Goal: Information Seeking & Learning: Learn about a topic

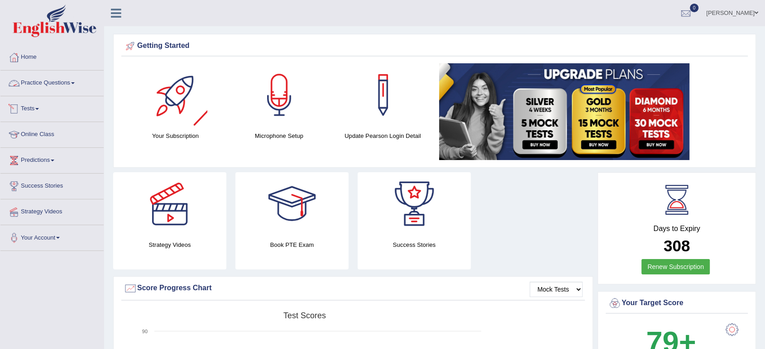
click at [72, 90] on link "Practice Questions" at bounding box center [51, 82] width 103 height 23
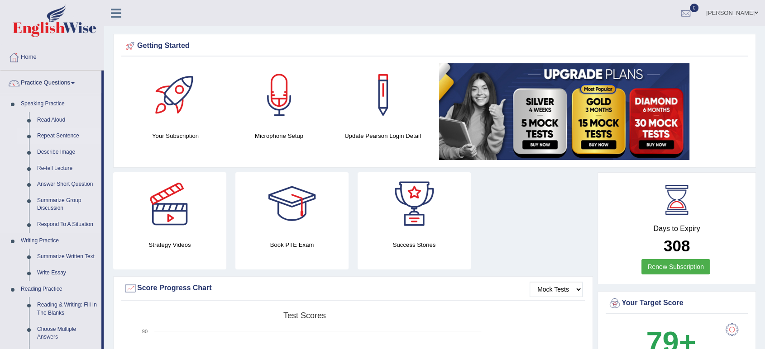
click at [62, 138] on link "Repeat Sentence" at bounding box center [67, 136] width 68 height 16
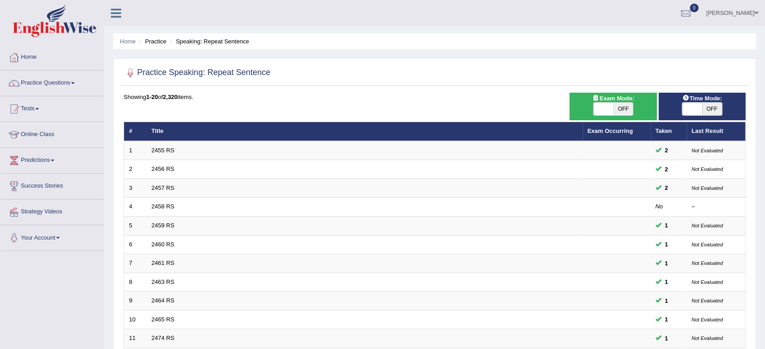
scroll to position [248, 0]
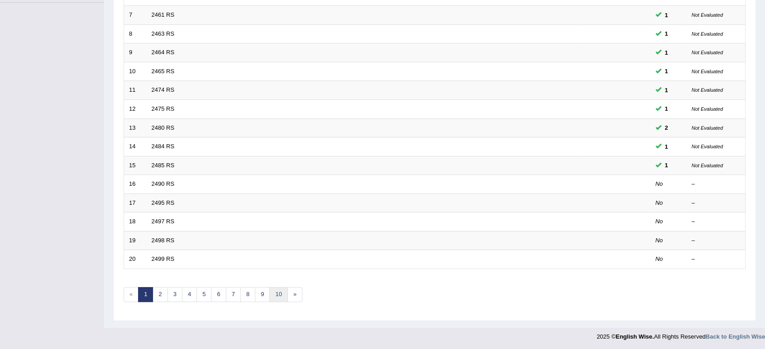
click at [276, 297] on link "10" at bounding box center [278, 294] width 18 height 15
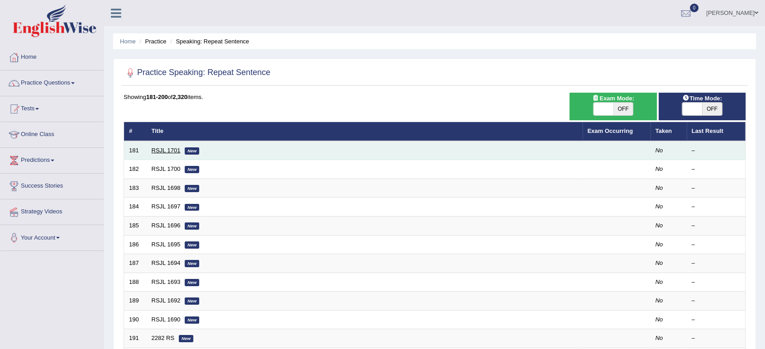
click at [163, 150] on link "RSJL 1701" at bounding box center [166, 150] width 29 height 7
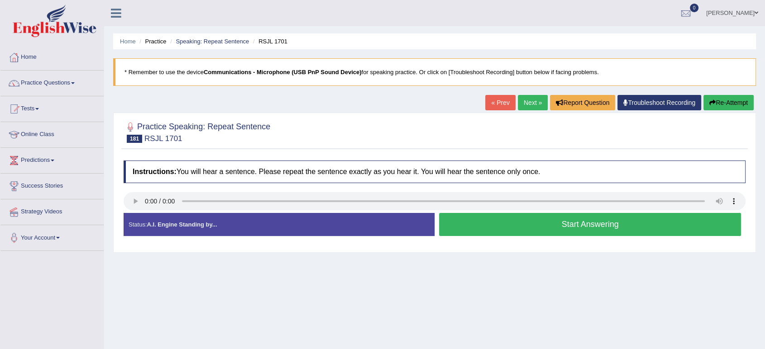
click at [455, 224] on button "Start Answering" at bounding box center [590, 224] width 302 height 23
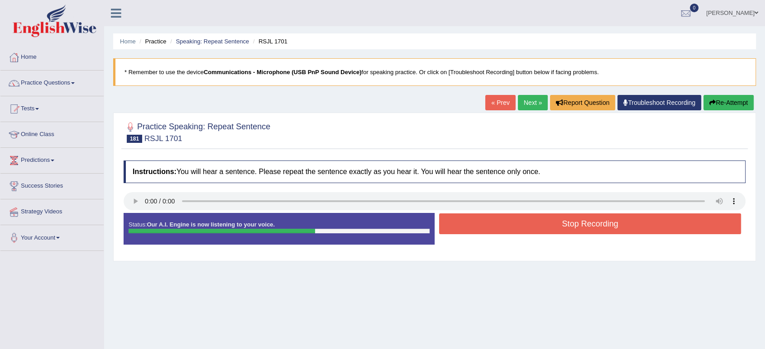
click at [455, 224] on button "Stop Recording" at bounding box center [590, 224] width 302 height 21
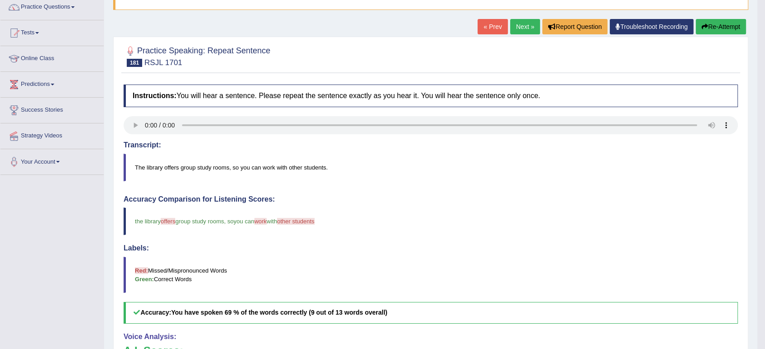
scroll to position [31, 0]
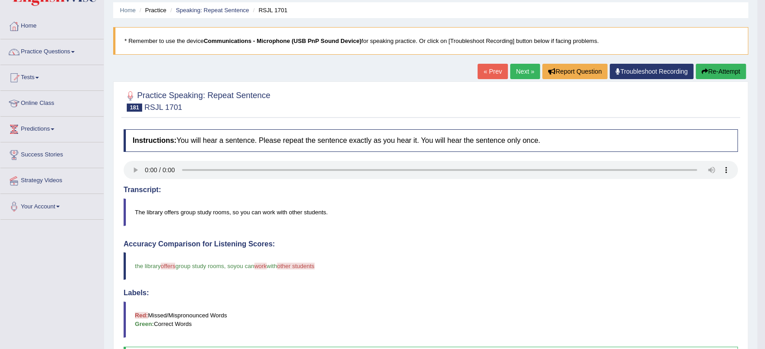
click at [518, 73] on link "Next »" at bounding box center [525, 71] width 30 height 15
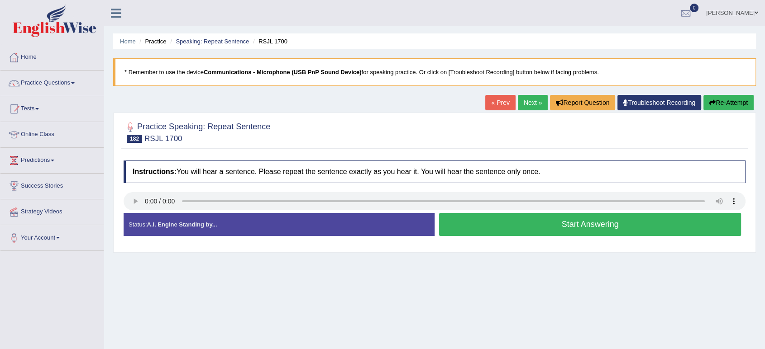
click at [481, 228] on button "Start Answering" at bounding box center [590, 224] width 302 height 23
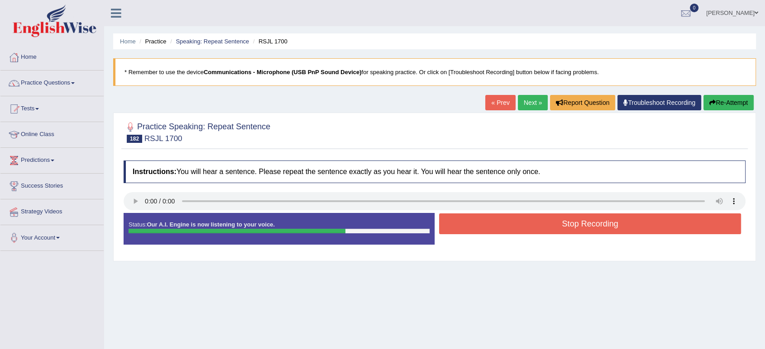
click at [481, 228] on button "Stop Recording" at bounding box center [590, 224] width 302 height 21
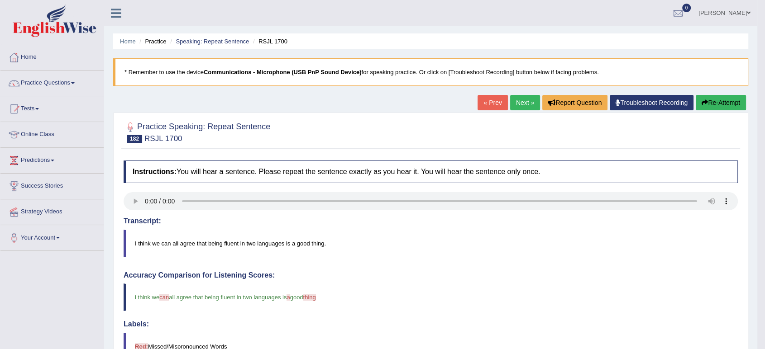
click at [527, 100] on link "Next »" at bounding box center [525, 102] width 30 height 15
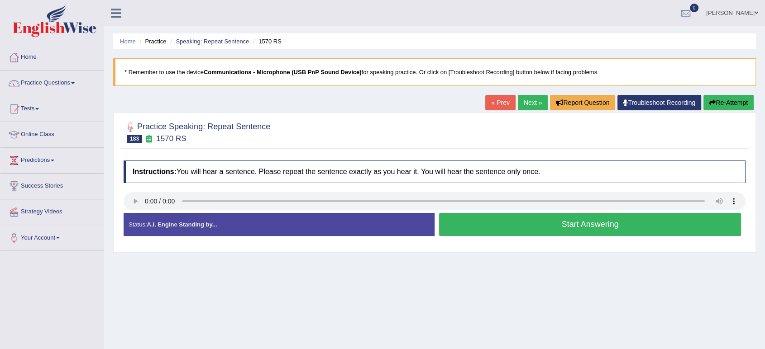
click at [461, 225] on button "Start Answering" at bounding box center [590, 224] width 302 height 23
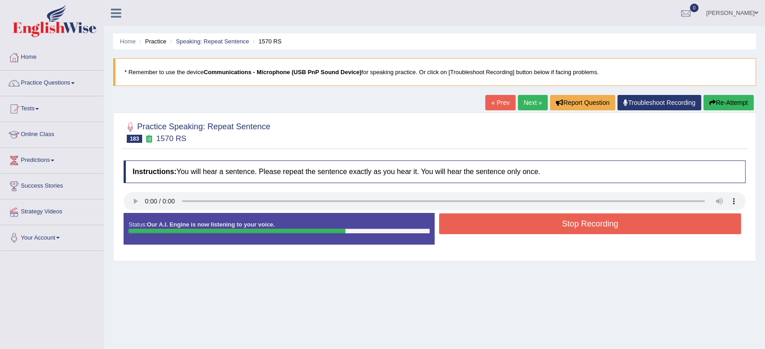
click at [461, 225] on button "Stop Recording" at bounding box center [590, 224] width 302 height 21
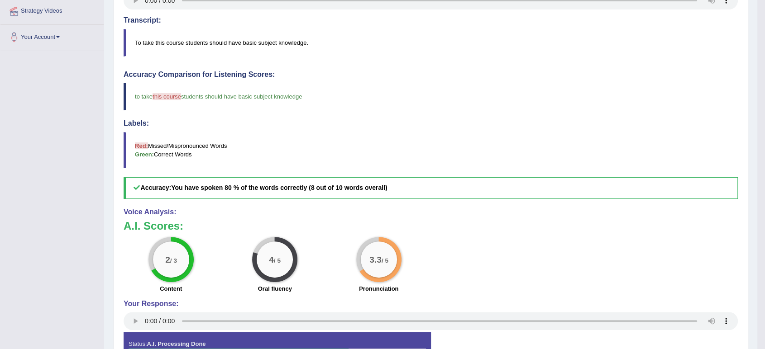
scroll to position [202, 0]
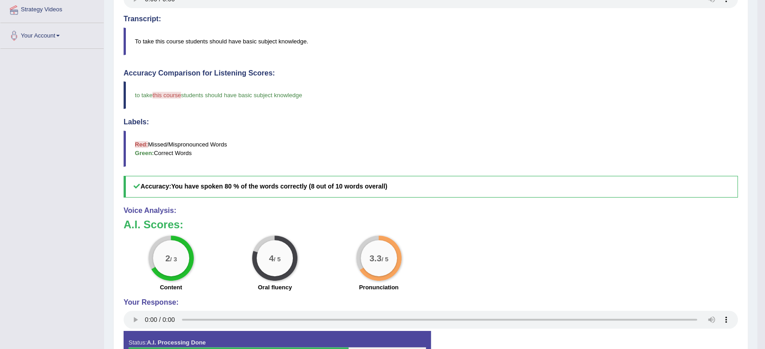
click at [333, 214] on h4 "Voice Analysis:" at bounding box center [431, 211] width 614 height 8
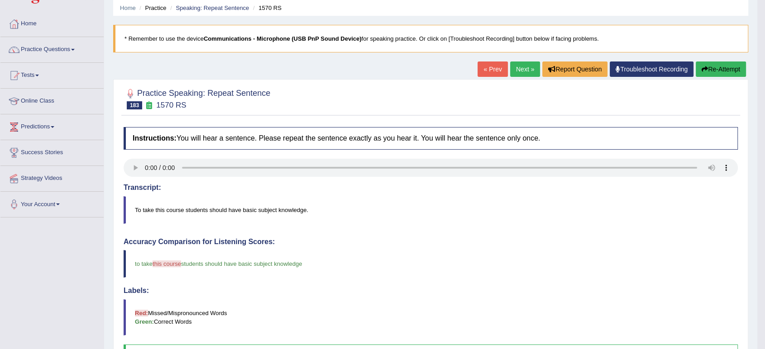
scroll to position [0, 0]
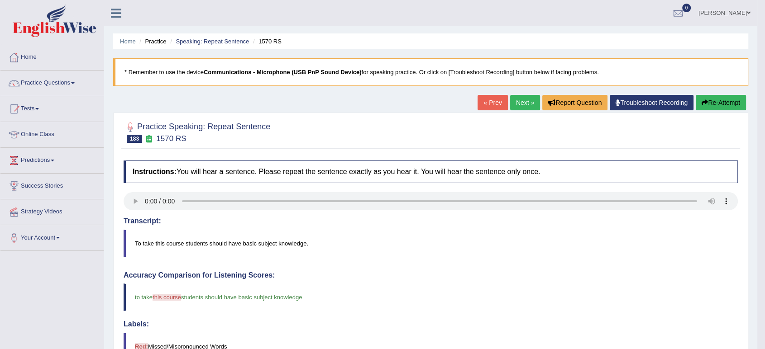
click at [520, 100] on link "Next »" at bounding box center [525, 102] width 30 height 15
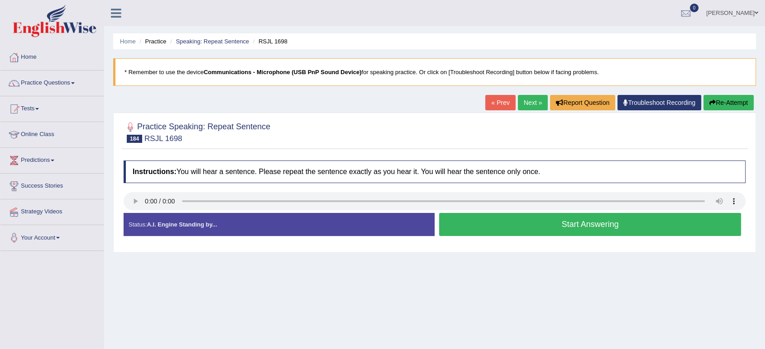
click at [492, 224] on button "Start Answering" at bounding box center [590, 224] width 302 height 23
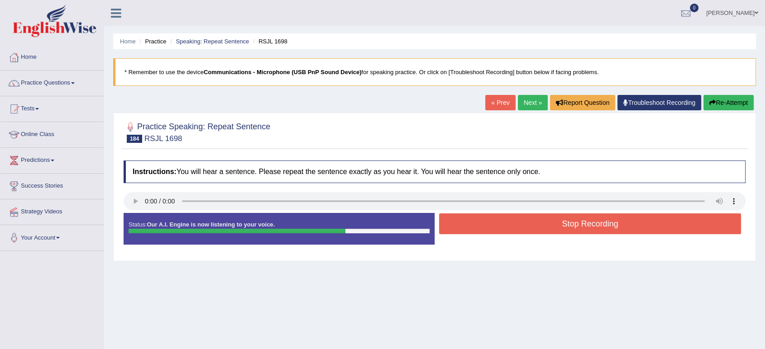
click at [492, 224] on button "Stop Recording" at bounding box center [590, 224] width 302 height 21
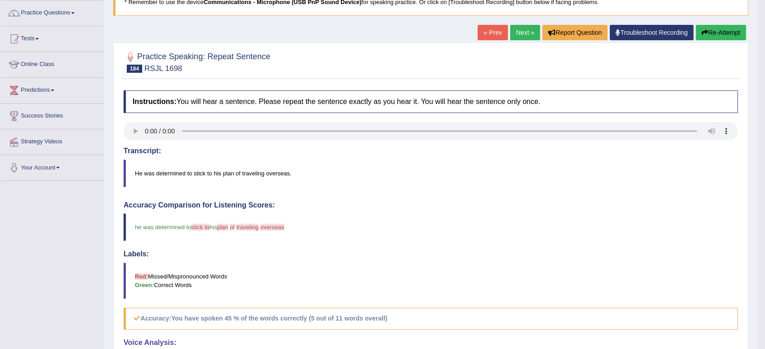
scroll to position [70, 0]
click at [711, 29] on button "Re-Attempt" at bounding box center [720, 32] width 50 height 15
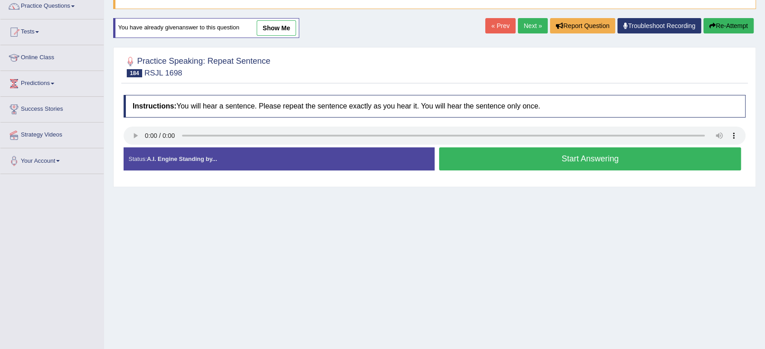
click at [465, 167] on button "Start Answering" at bounding box center [590, 158] width 302 height 23
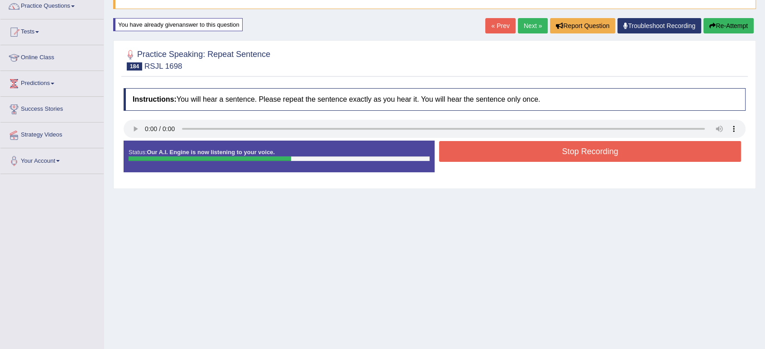
click at [467, 160] on button "Stop Recording" at bounding box center [590, 151] width 302 height 21
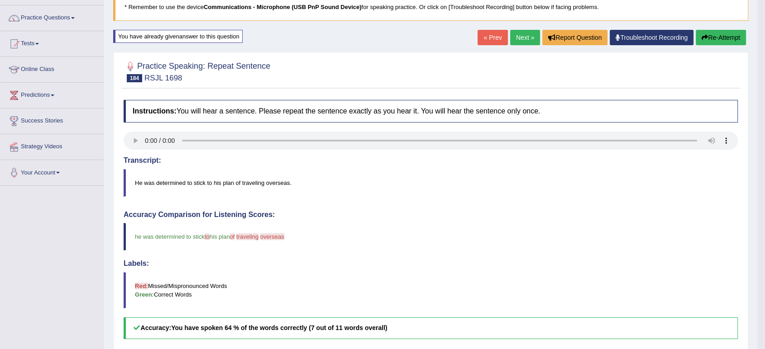
scroll to position [55, 0]
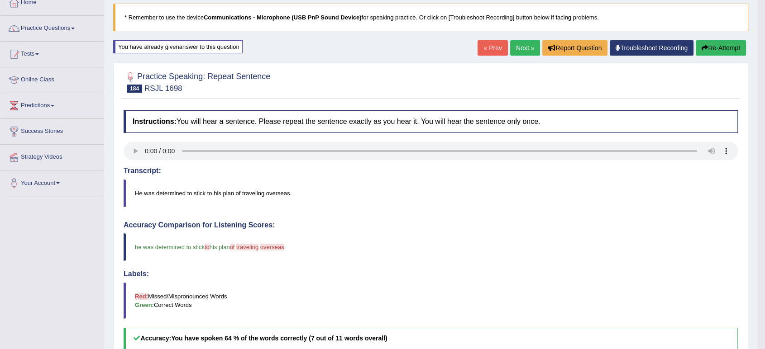
click at [526, 42] on link "Next »" at bounding box center [525, 47] width 30 height 15
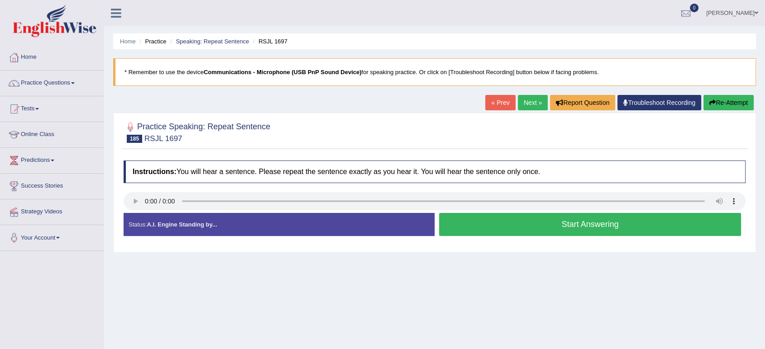
click at [481, 228] on button "Start Answering" at bounding box center [590, 224] width 302 height 23
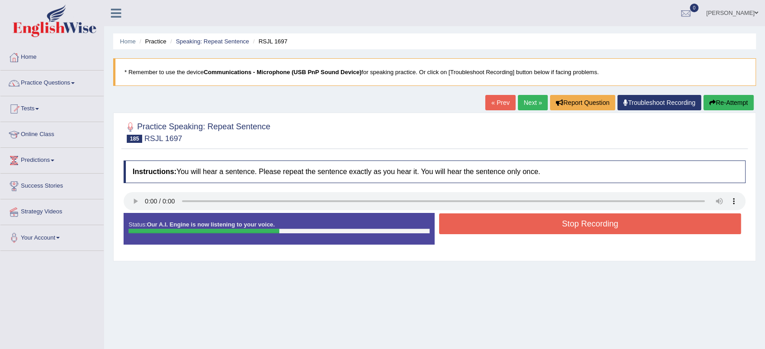
click at [481, 228] on button "Stop Recording" at bounding box center [590, 224] width 302 height 21
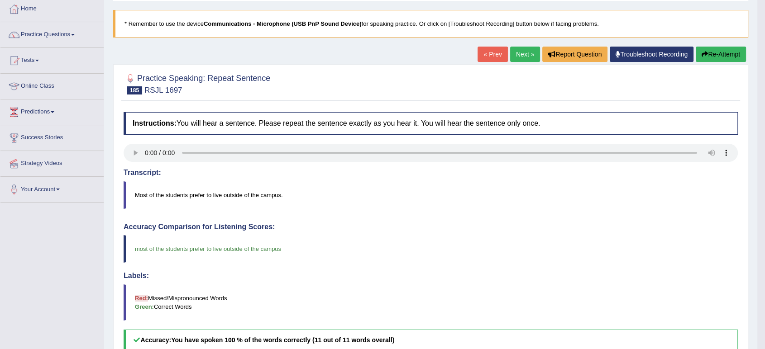
scroll to position [1, 0]
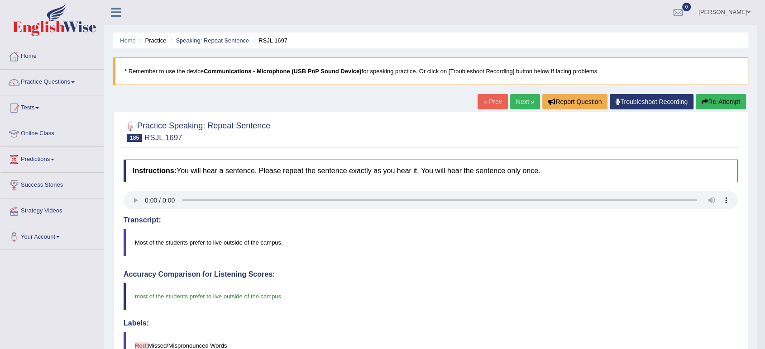
click at [517, 102] on link "Next »" at bounding box center [525, 101] width 30 height 15
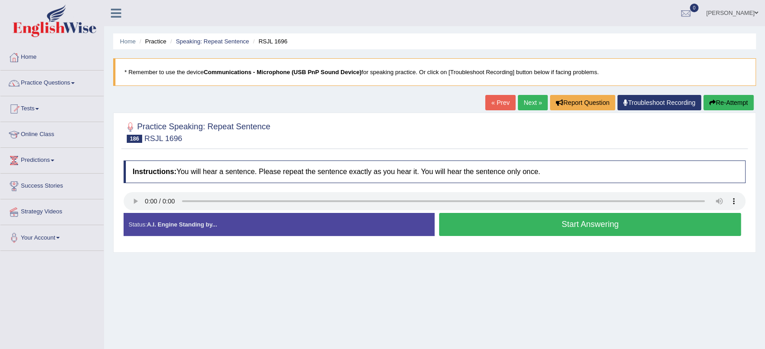
click at [481, 228] on button "Start Answering" at bounding box center [590, 224] width 302 height 23
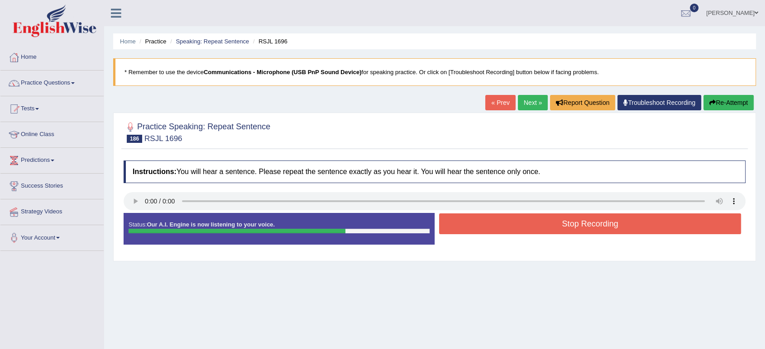
click at [481, 228] on button "Stop Recording" at bounding box center [590, 224] width 302 height 21
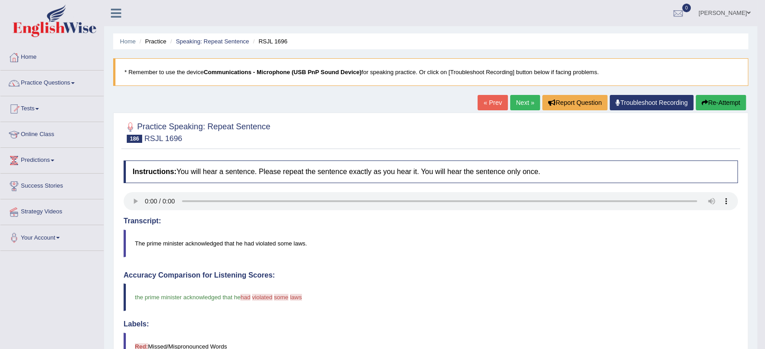
click at [707, 97] on button "Re-Attempt" at bounding box center [720, 102] width 50 height 15
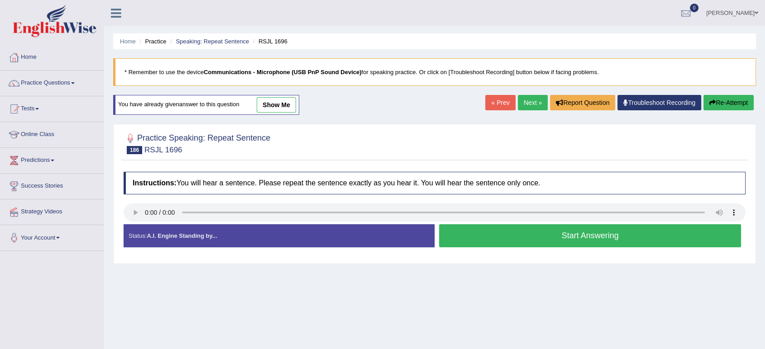
click at [535, 241] on button "Start Answering" at bounding box center [590, 235] width 302 height 23
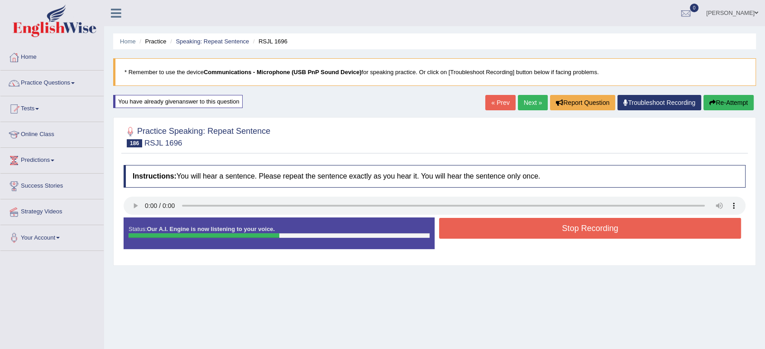
click at [535, 241] on div "Stop Recording" at bounding box center [589, 229] width 311 height 23
click at [535, 233] on button "Stop Recording" at bounding box center [590, 228] width 302 height 21
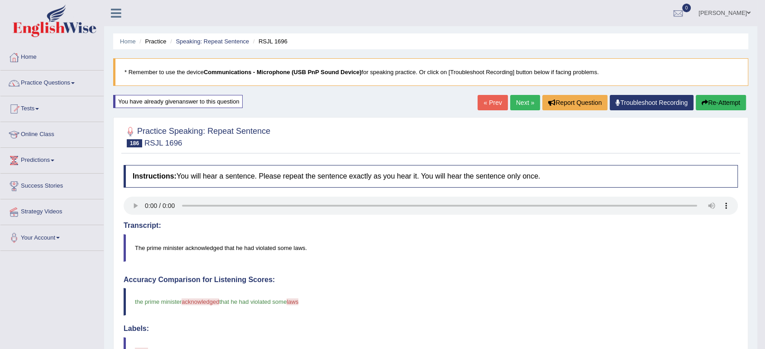
click at [514, 105] on link "Next »" at bounding box center [525, 102] width 30 height 15
